Goal: Find specific page/section: Find specific page/section

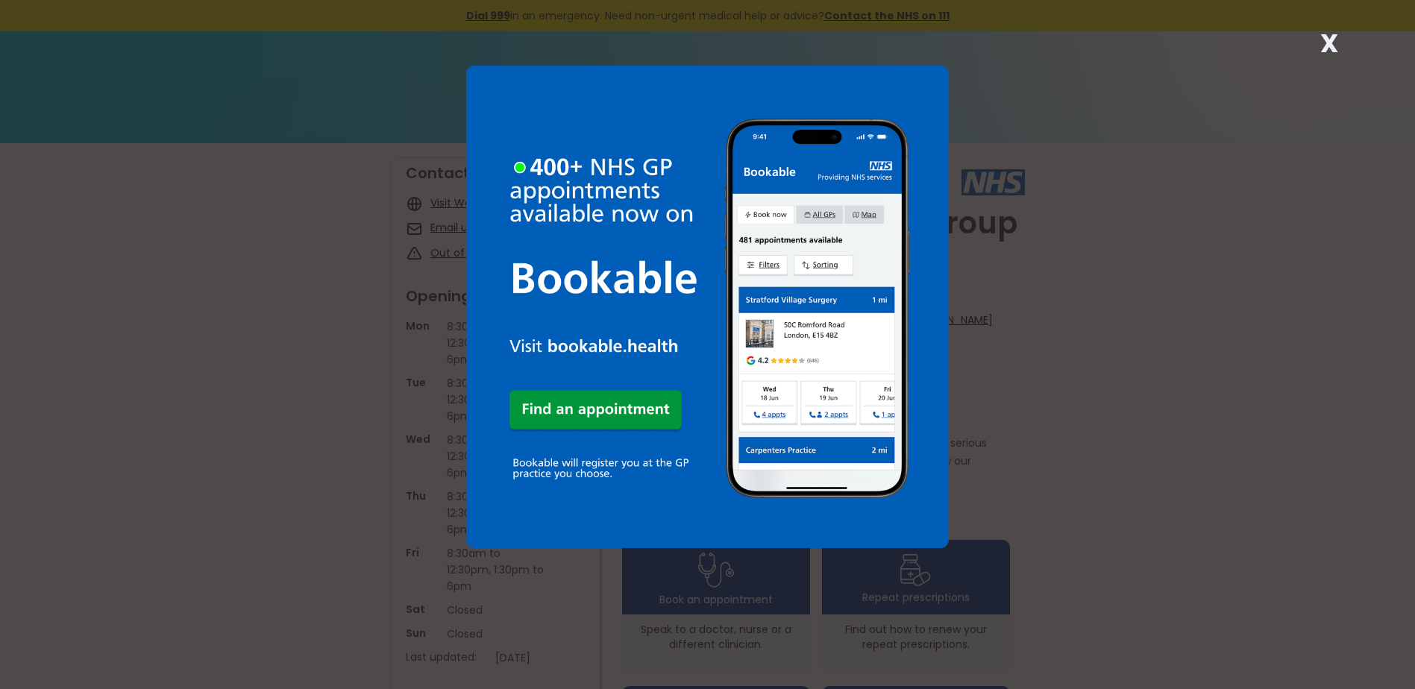
drag, startPoint x: 1008, startPoint y: 414, endPoint x: 1001, endPoint y: 419, distance: 8.7
click at [1002, 418] on div "X" at bounding box center [707, 344] width 1415 height 689
click at [933, 73] on img at bounding box center [707, 307] width 483 height 483
click at [1323, 39] on strong "X" at bounding box center [1330, 43] width 18 height 36
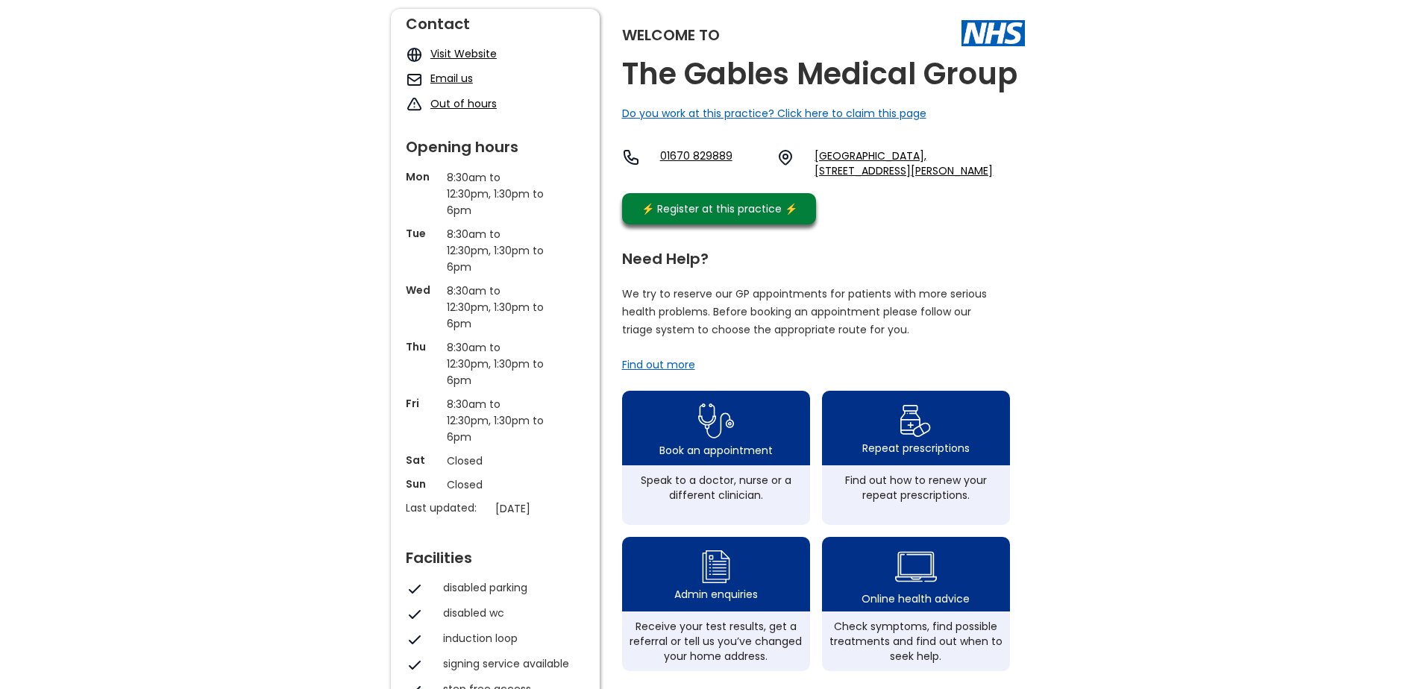
scroll to position [224, 0]
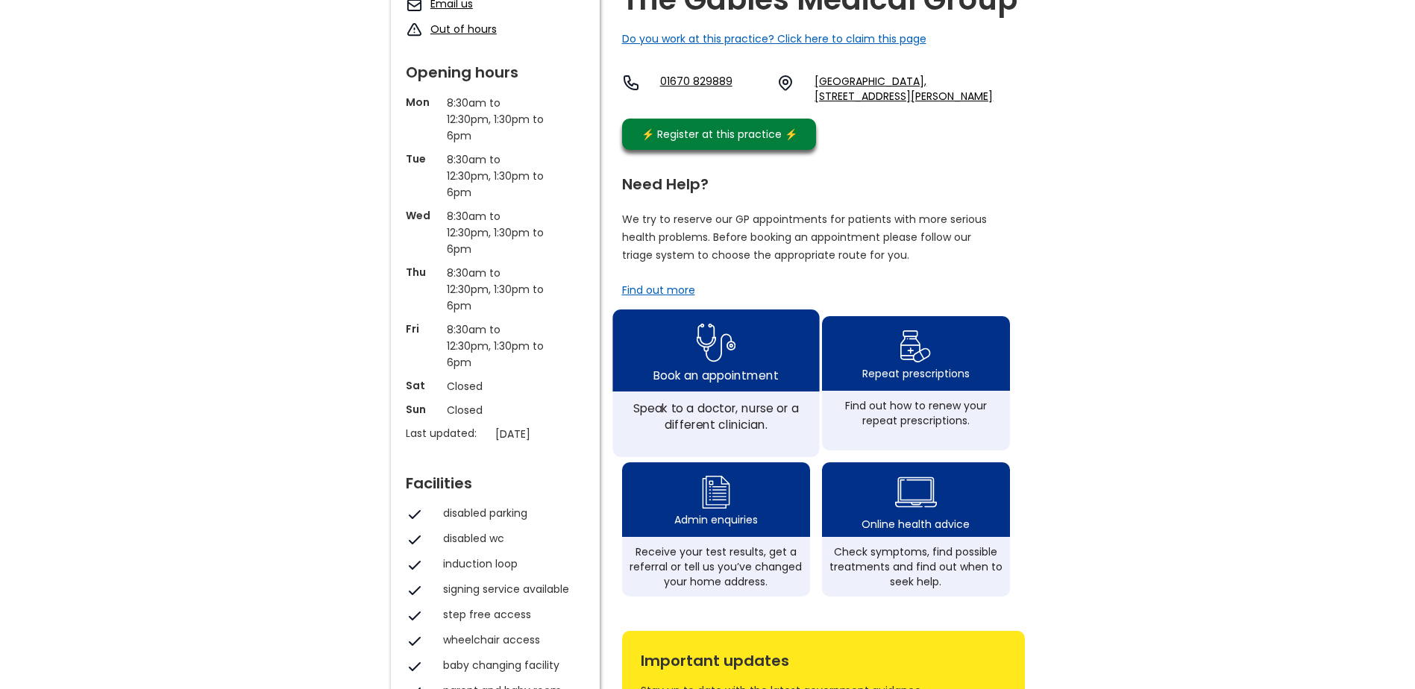
click at [712, 364] on img at bounding box center [716, 343] width 40 height 48
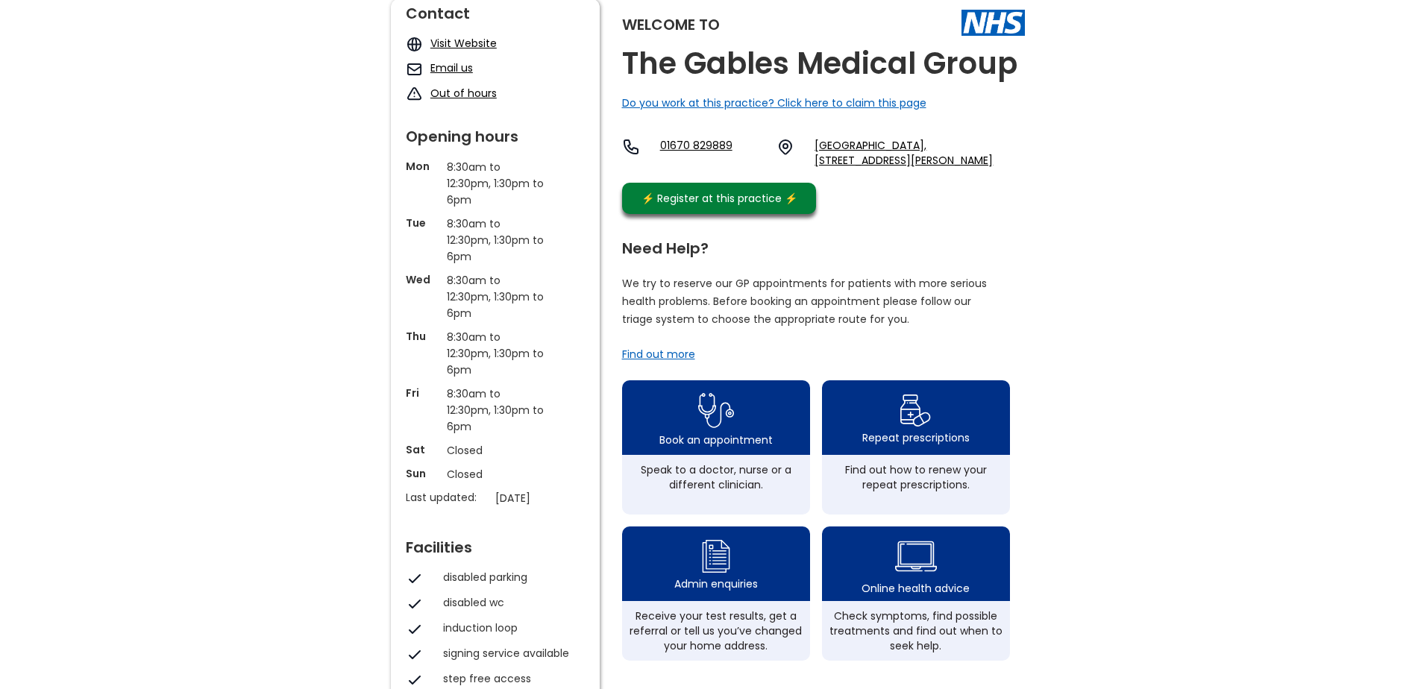
scroll to position [0, 0]
